Goal: Entertainment & Leisure: Browse casually

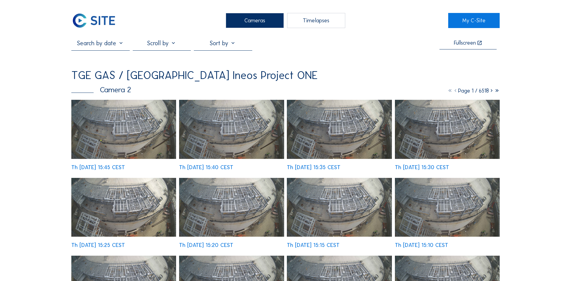
click at [257, 17] on div "Cameras" at bounding box center [255, 20] width 58 height 15
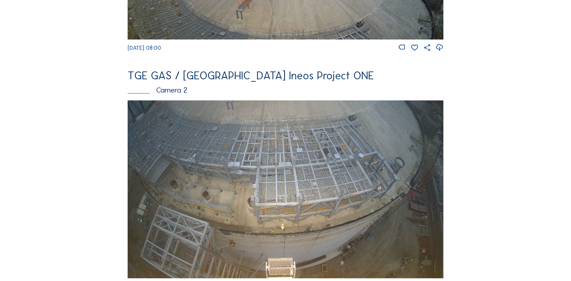
scroll to position [271, 0]
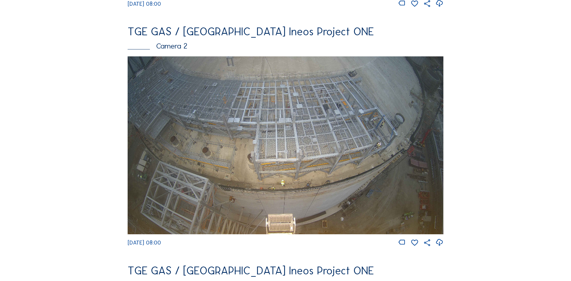
click at [289, 128] on img at bounding box center [286, 145] width 316 height 178
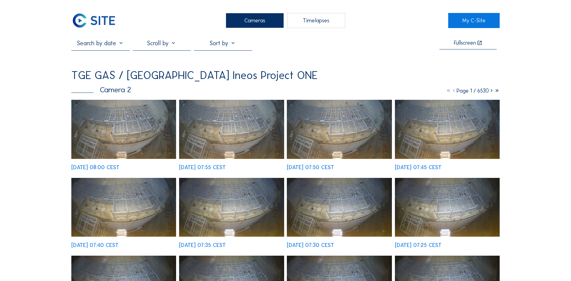
click at [136, 122] on img at bounding box center [123, 129] width 105 height 59
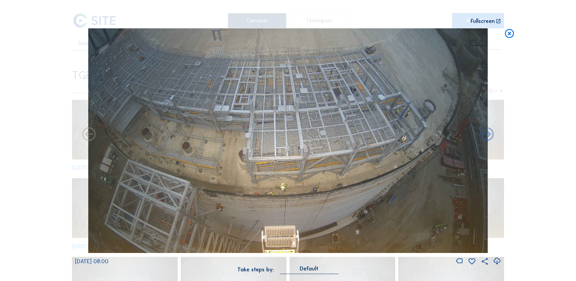
click at [497, 260] on icon at bounding box center [497, 261] width 8 height 10
click at [39, 145] on div "Scroll to travel through time | Press 'Alt' Button + Scroll to Zoom | Click and…" at bounding box center [288, 140] width 576 height 281
click at [510, 35] on icon at bounding box center [509, 33] width 11 height 11
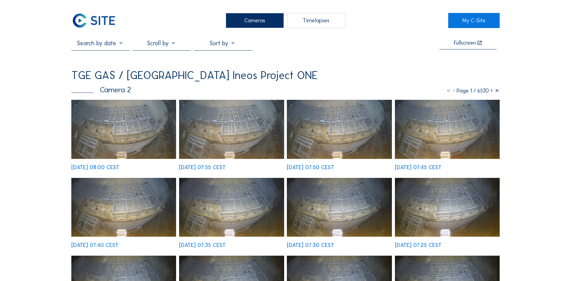
click at [251, 20] on div "Cameras" at bounding box center [255, 20] width 58 height 15
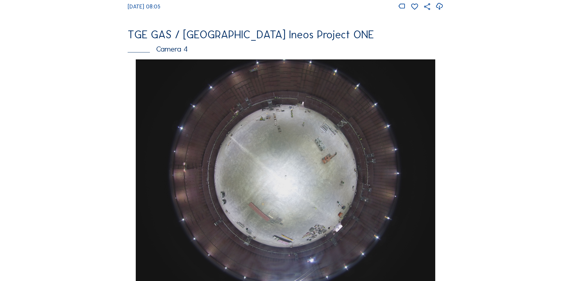
scroll to position [512, 0]
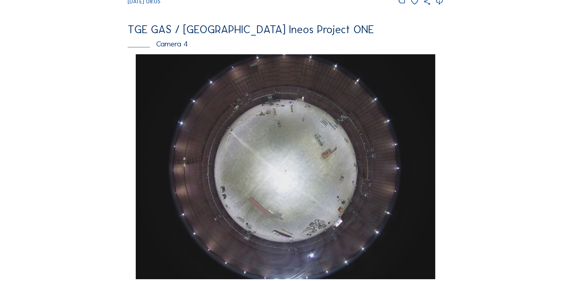
click at [295, 146] on img at bounding box center [285, 166] width 299 height 225
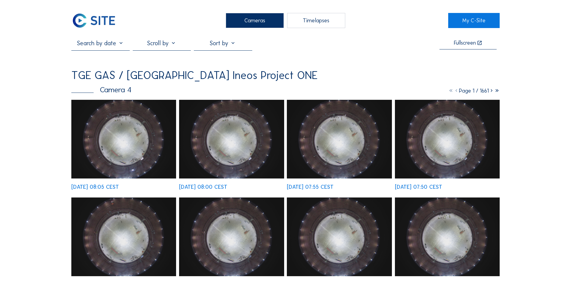
click at [133, 135] on img at bounding box center [123, 139] width 105 height 79
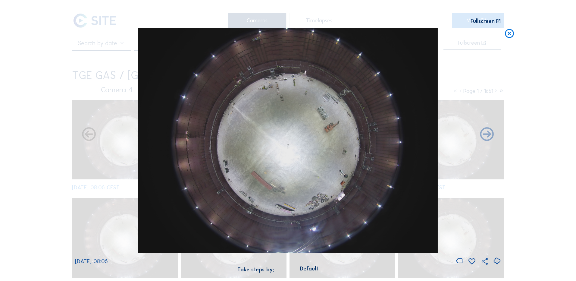
click at [496, 260] on icon at bounding box center [497, 261] width 8 height 10
click at [29, 169] on div "Scroll to travel through time | Press 'Alt' Button + Scroll to Zoom | Click and…" at bounding box center [288, 140] width 576 height 281
click at [508, 34] on icon at bounding box center [509, 33] width 11 height 11
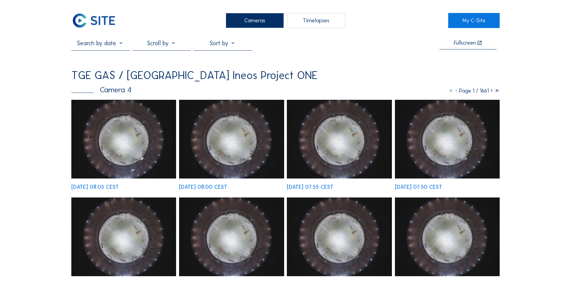
click at [265, 25] on div "Cameras" at bounding box center [255, 20] width 58 height 15
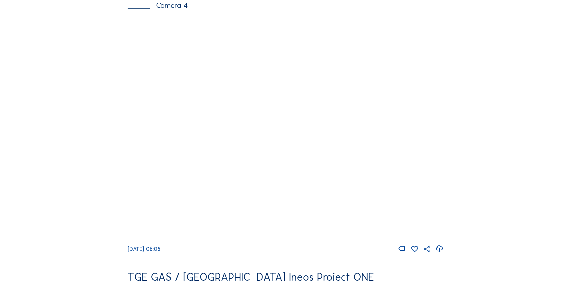
scroll to position [452, 0]
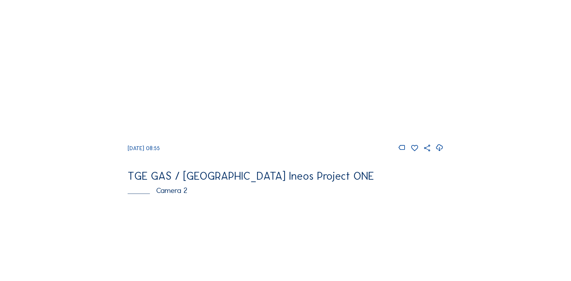
scroll to position [181, 0]
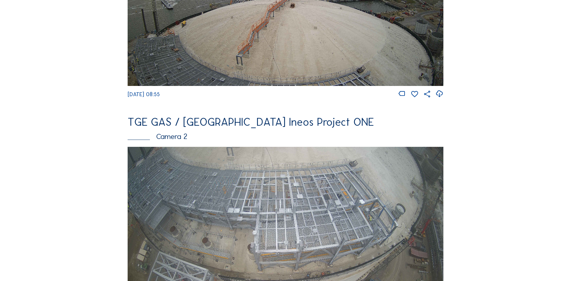
click at [267, 189] on img at bounding box center [286, 236] width 316 height 178
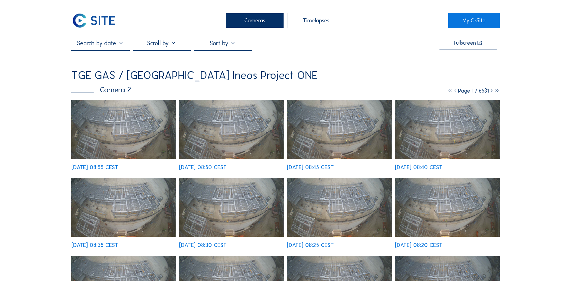
click at [126, 118] on img at bounding box center [123, 129] width 105 height 59
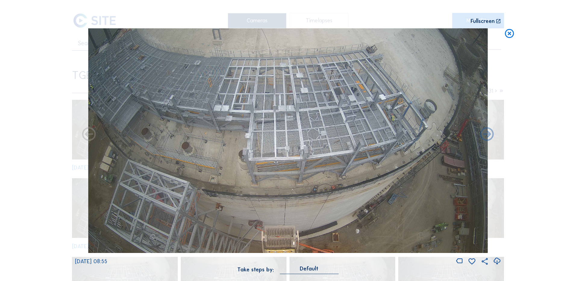
click at [510, 35] on icon at bounding box center [509, 33] width 11 height 11
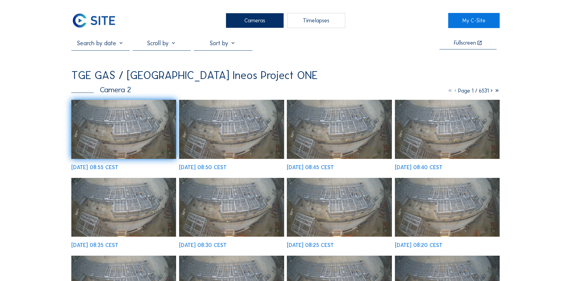
click at [135, 132] on img at bounding box center [123, 129] width 105 height 59
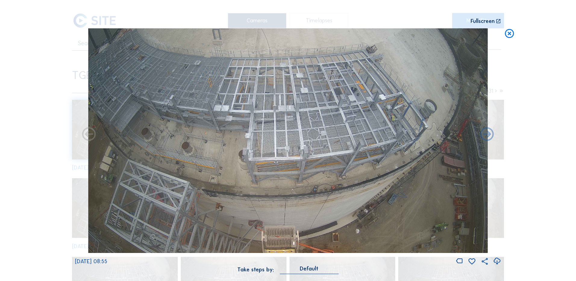
click at [496, 258] on icon at bounding box center [497, 261] width 8 height 10
click at [33, 123] on div "Scroll to travel through time | Press 'Alt' Button + Scroll to Zoom | Click and…" at bounding box center [288, 140] width 576 height 281
click at [512, 34] on icon at bounding box center [509, 33] width 11 height 11
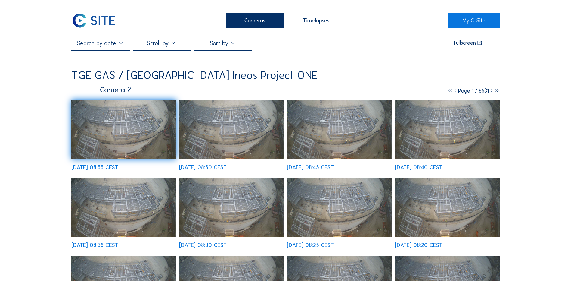
click at [262, 19] on div "Cameras" at bounding box center [255, 20] width 58 height 15
